Goal: Find specific page/section: Find specific page/section

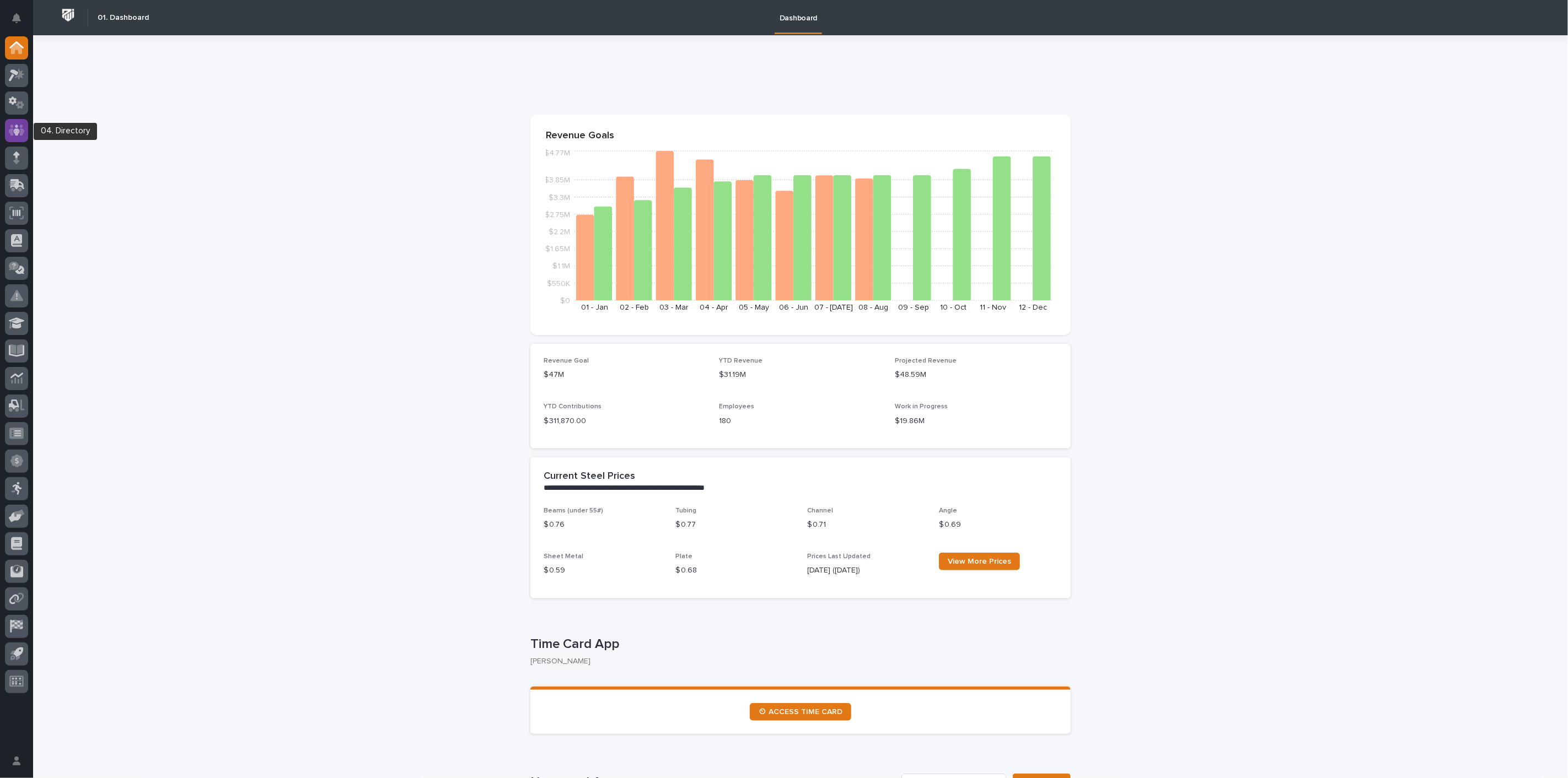
click at [23, 129] on icon at bounding box center [17, 130] width 16 height 11
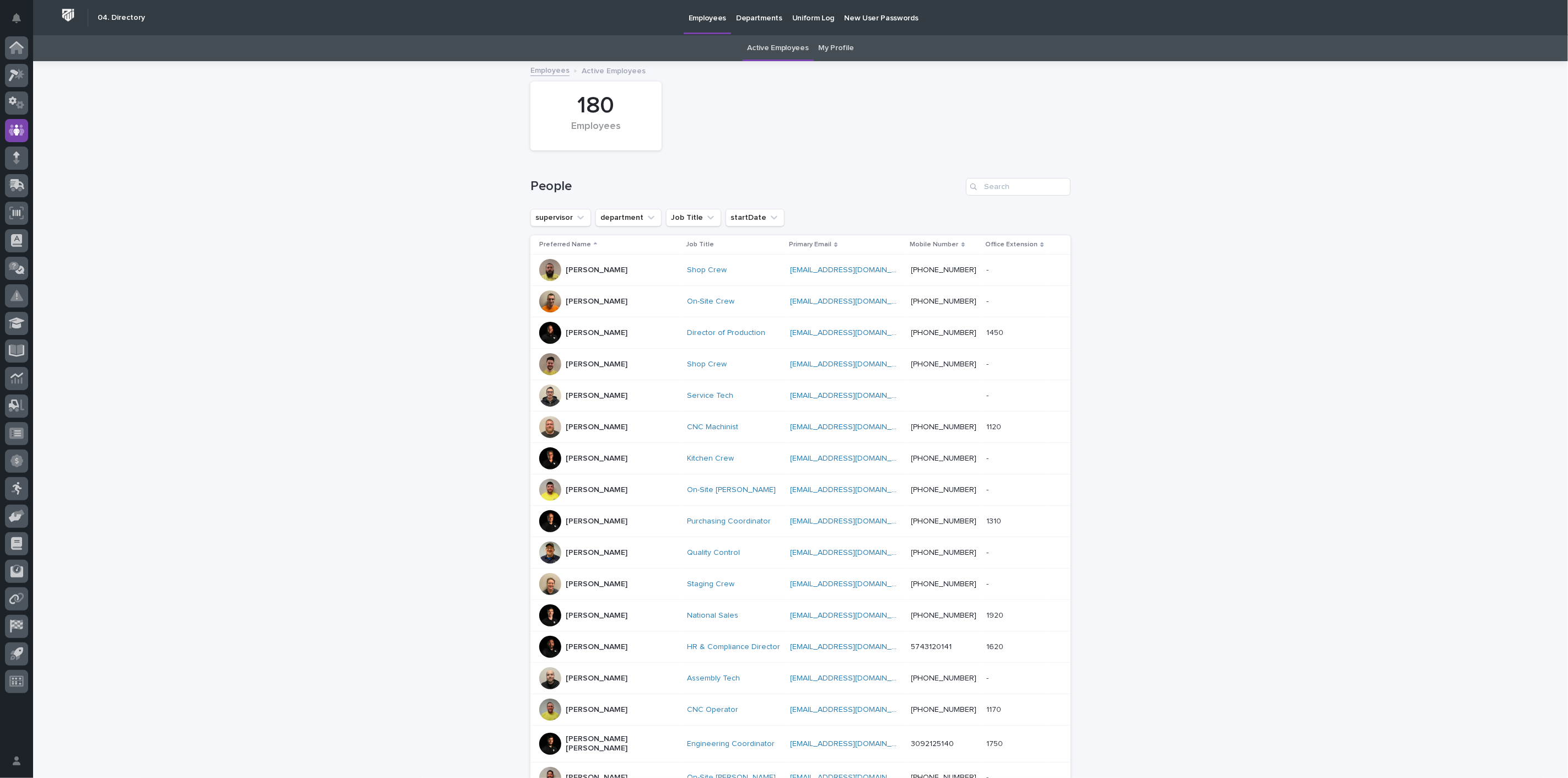
click at [839, 50] on link "My Profile" at bounding box center [836, 48] width 35 height 26
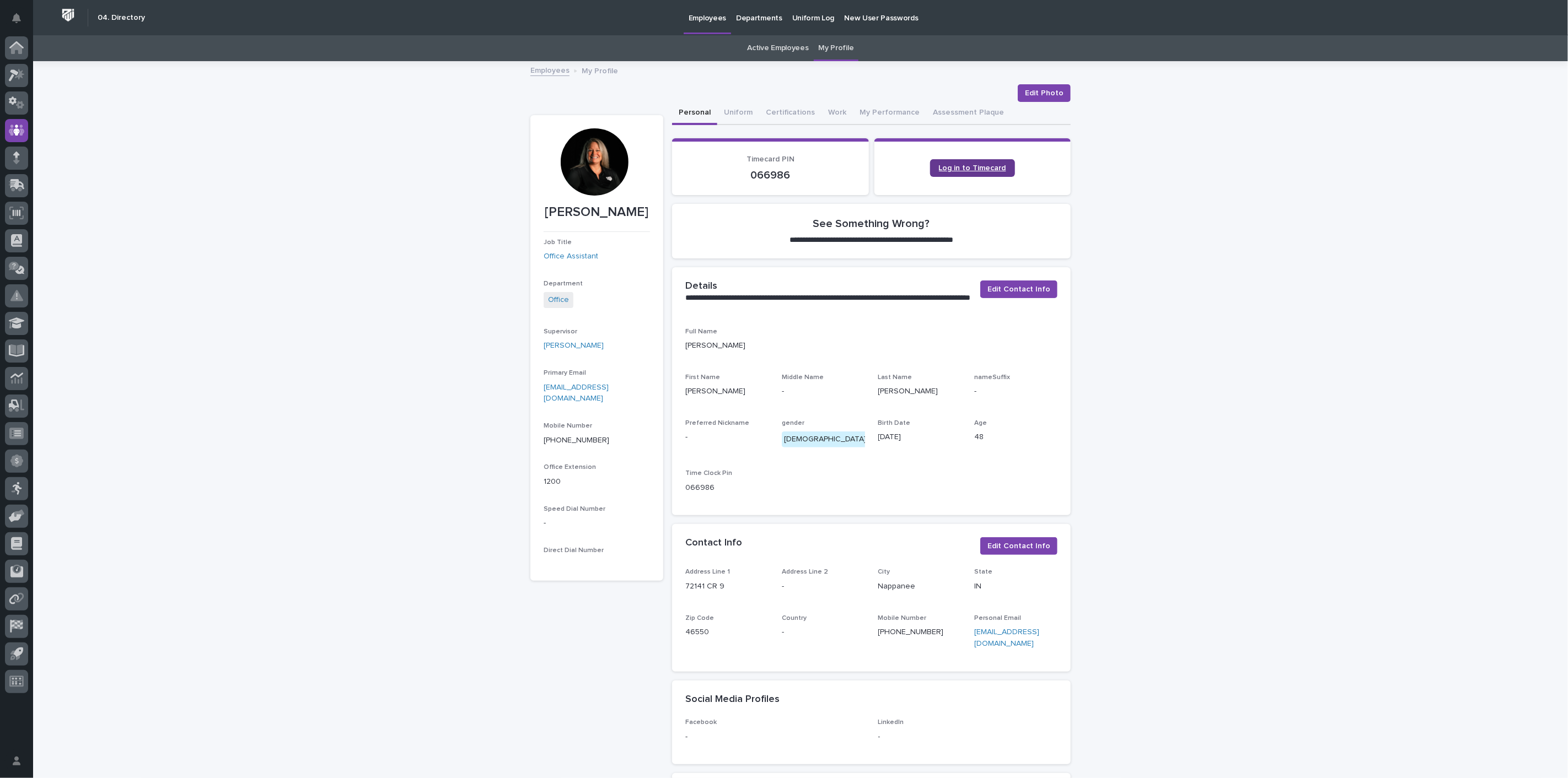
click at [974, 171] on link "Log in to Timecard" at bounding box center [972, 168] width 85 height 18
